Goal: Task Accomplishment & Management: Use online tool/utility

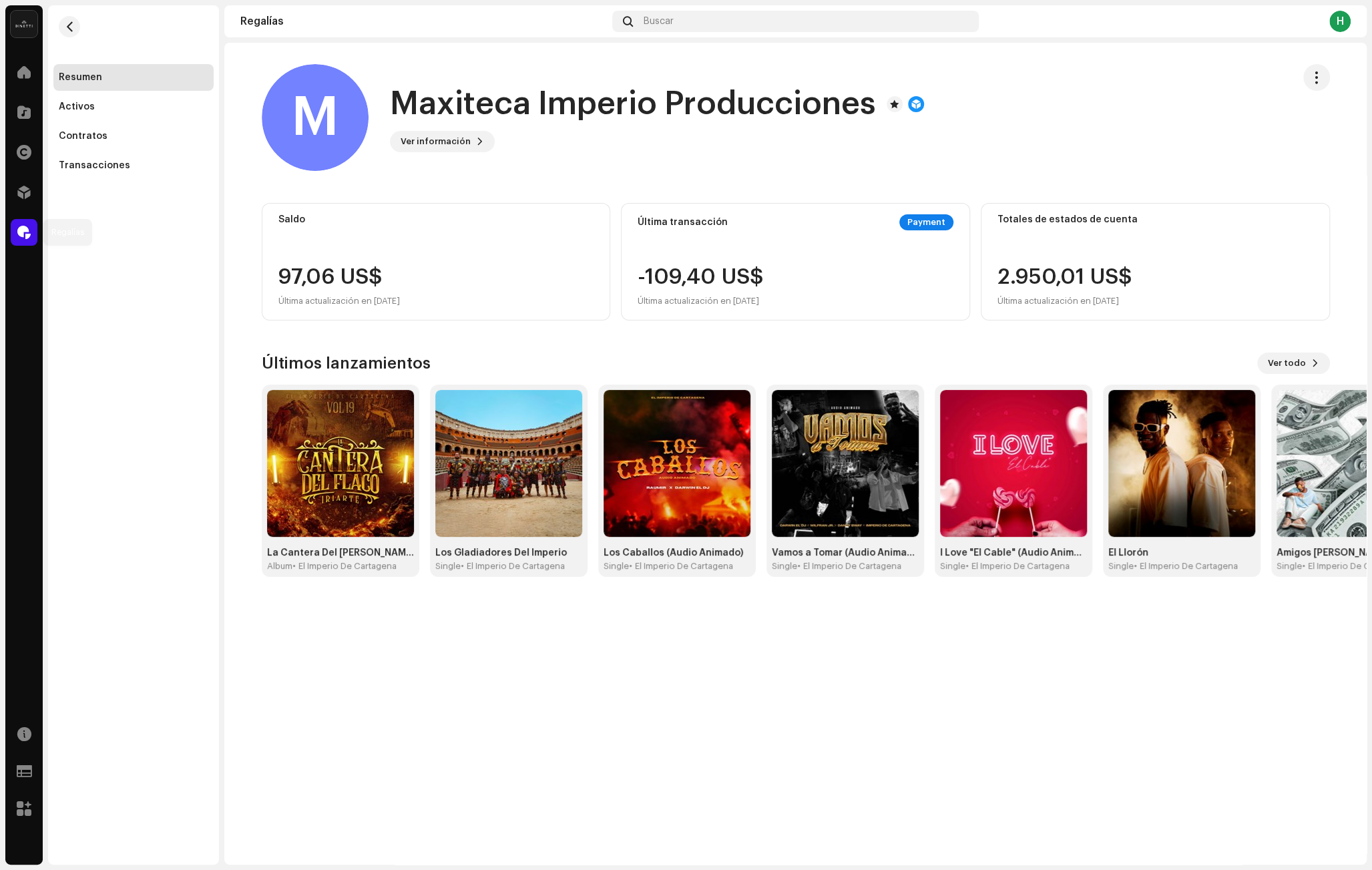
click at [24, 220] on div at bounding box center [24, 232] width 27 height 27
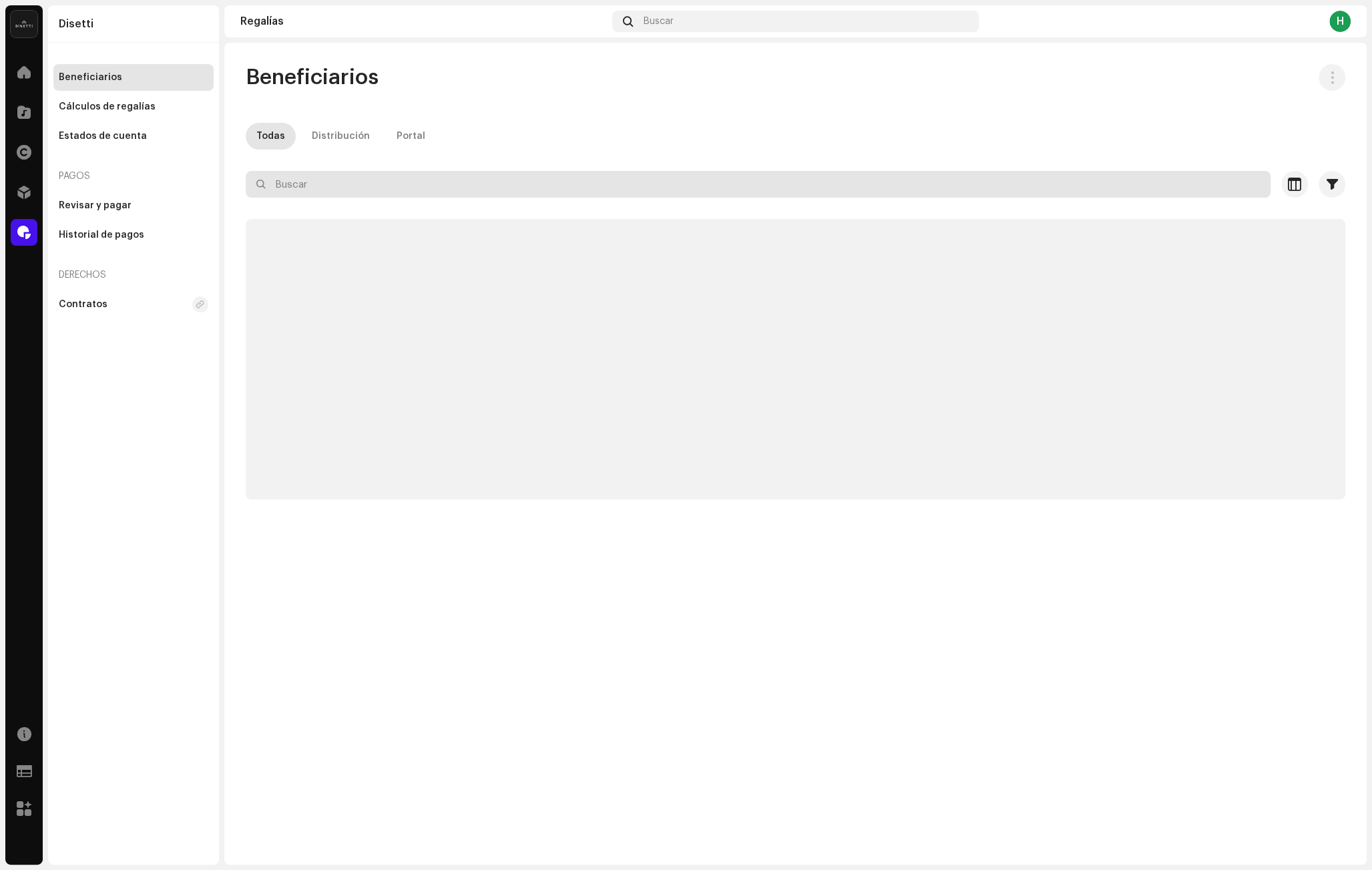
click at [293, 183] on input "text" at bounding box center [758, 184] width 1025 height 27
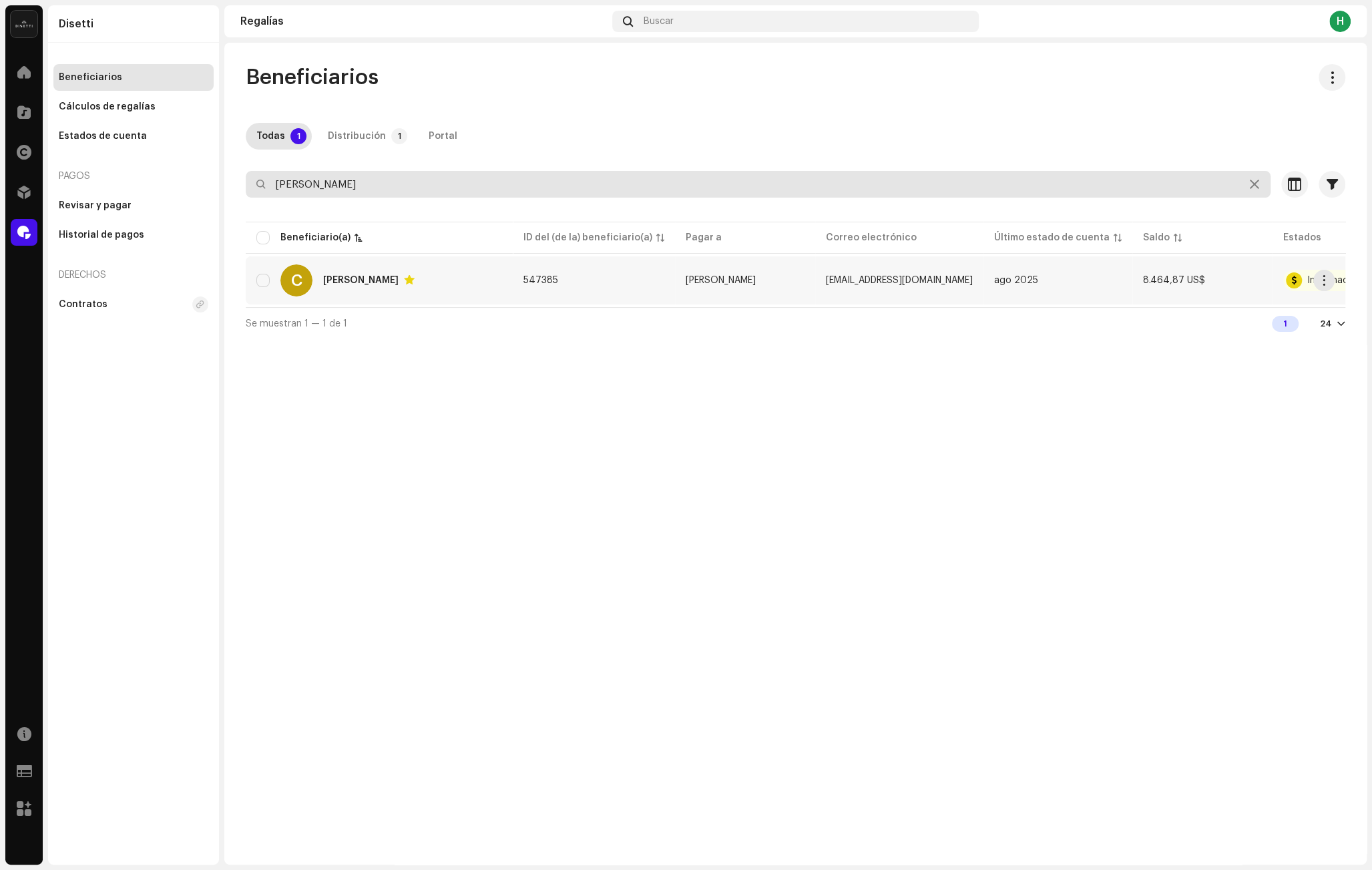
type input "[PERSON_NAME]"
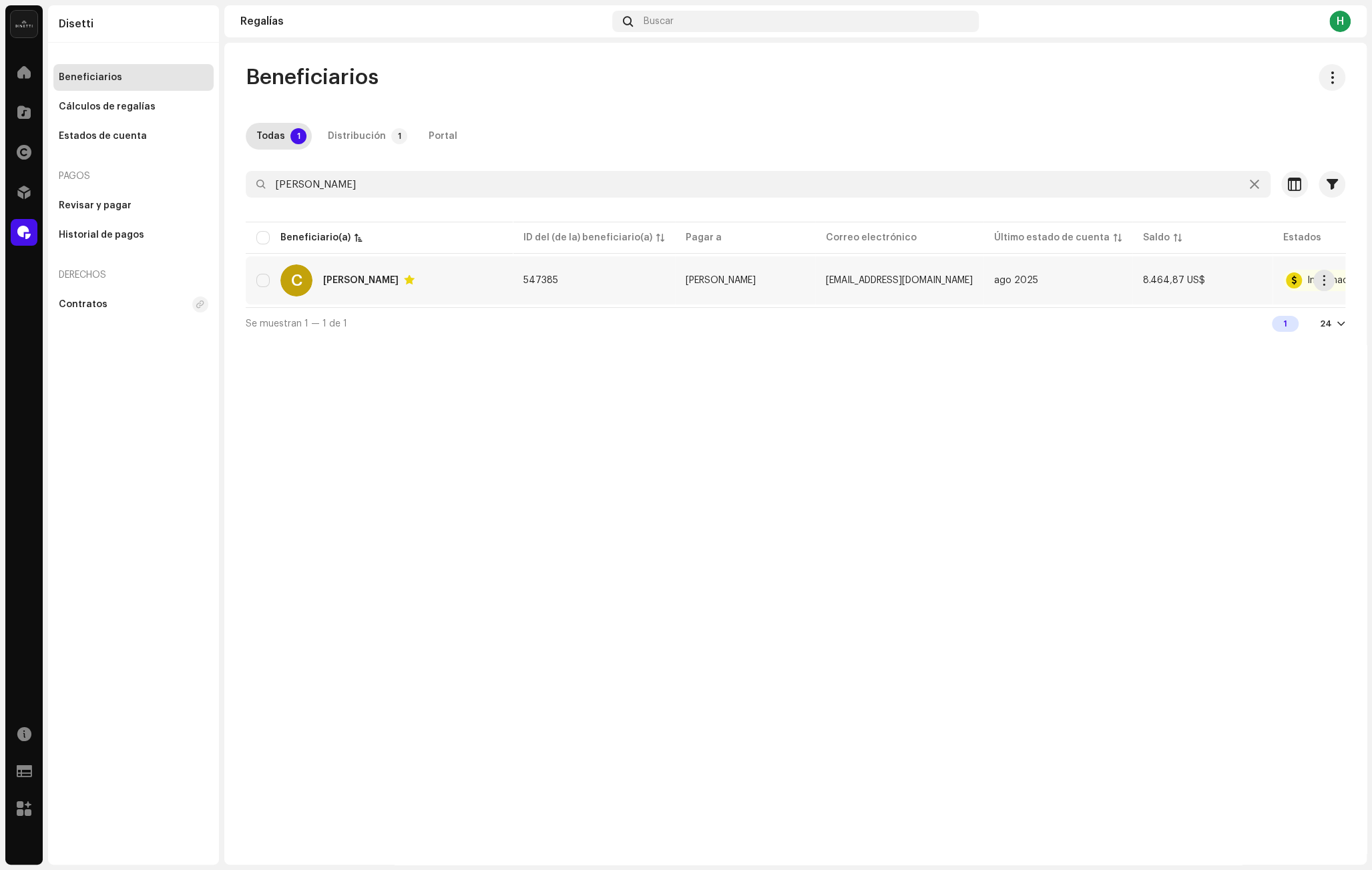
click at [480, 290] on div "C [PERSON_NAME]" at bounding box center [379, 280] width 246 height 32
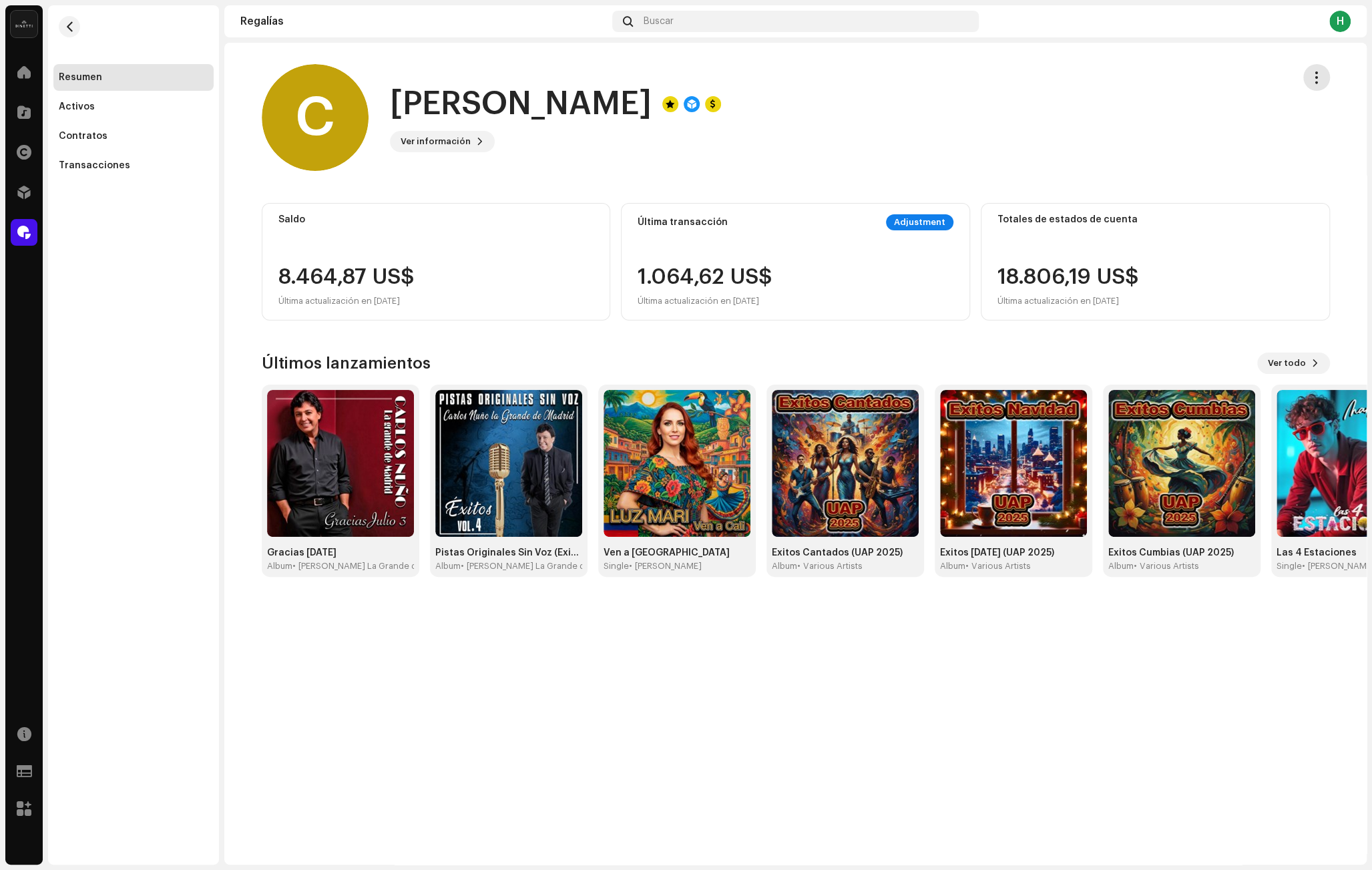
click at [1310, 76] on span "button" at bounding box center [1316, 78] width 13 height 10
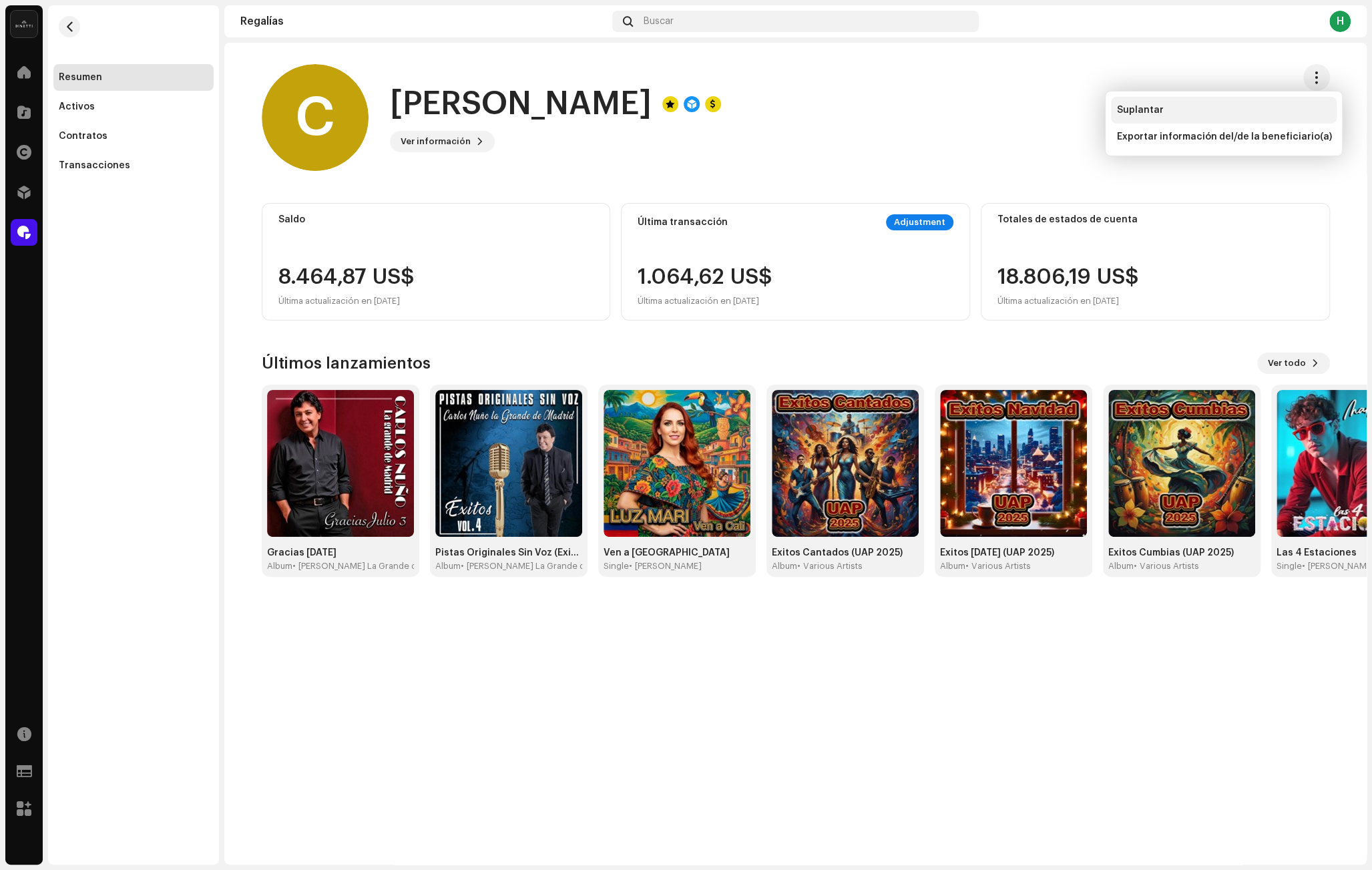
click at [1182, 103] on div "Suplantar" at bounding box center [1224, 111] width 226 height 27
